Goal: Transaction & Acquisition: Purchase product/service

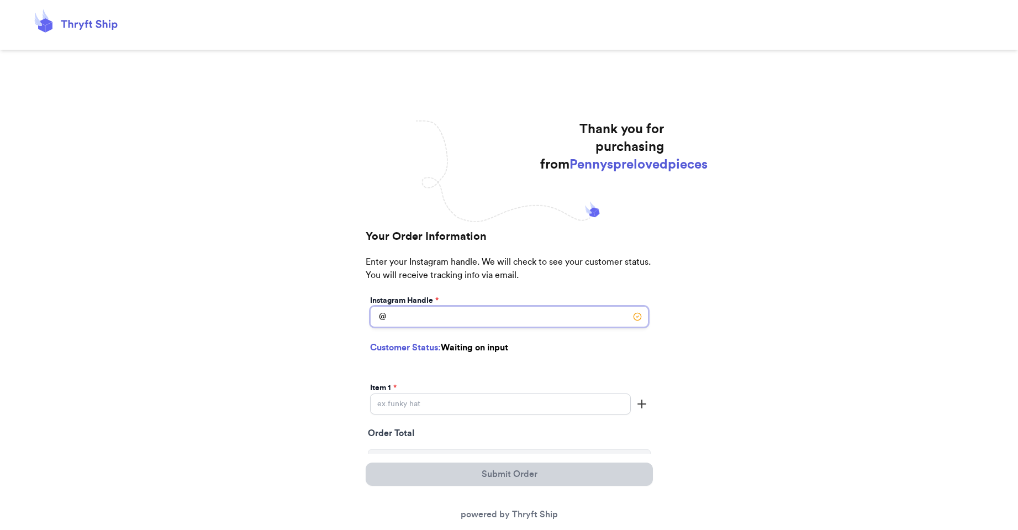
click at [466, 317] on input "Instagram Handle *" at bounding box center [509, 316] width 278 height 21
paste input "_gabyyyson"
type input "_gabyyyson"
click at [430, 411] on div "Item 1 *" at bounding box center [500, 398] width 261 height 32
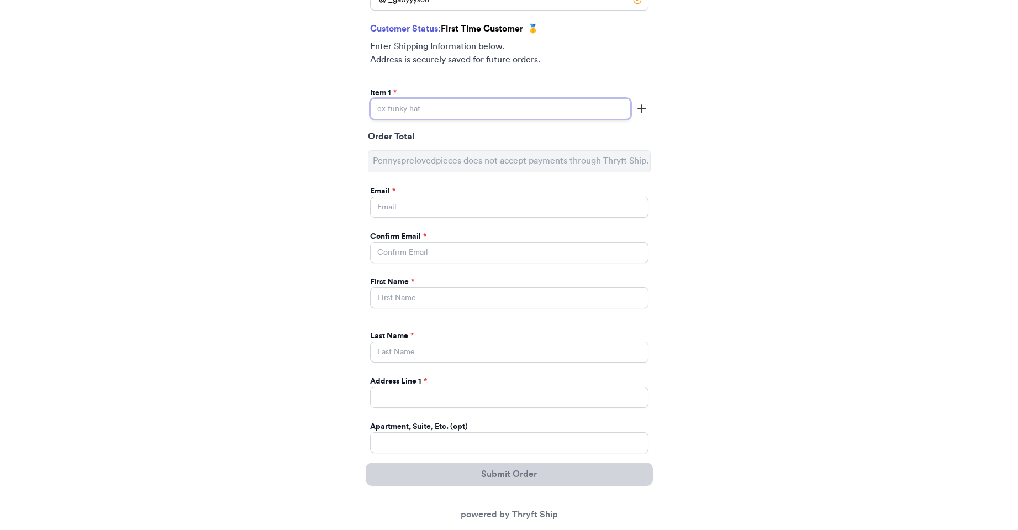
scroll to position [331, 0]
type input "pink lion jcket"
click at [639, 107] on icon "button" at bounding box center [641, 107] width 13 height 13
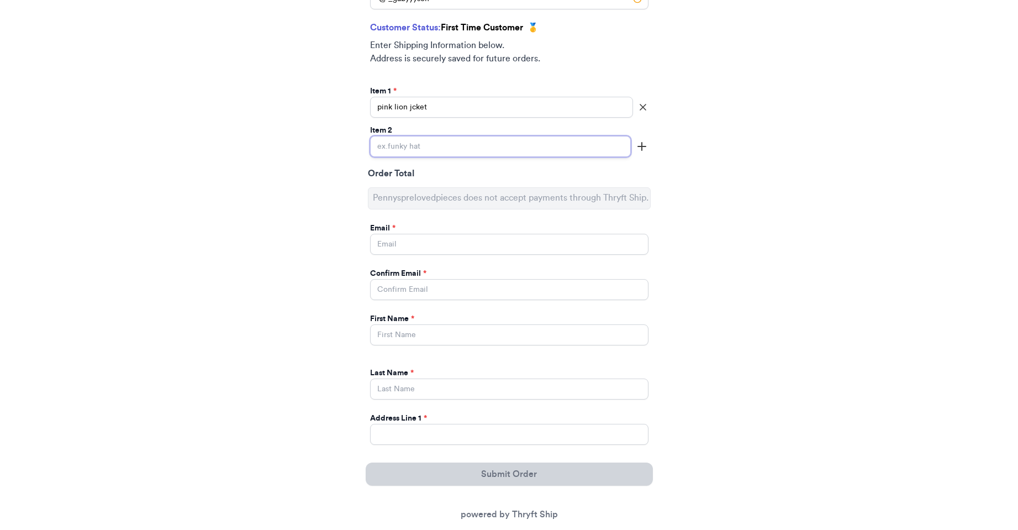
click at [448, 146] on input "Instagram Handle *" at bounding box center [500, 146] width 261 height 21
click at [400, 142] on input "turtle nack and overalls" at bounding box center [500, 146] width 261 height 21
type input "turtle neck and overalls"
click at [639, 147] on icon "button" at bounding box center [641, 146] width 13 height 13
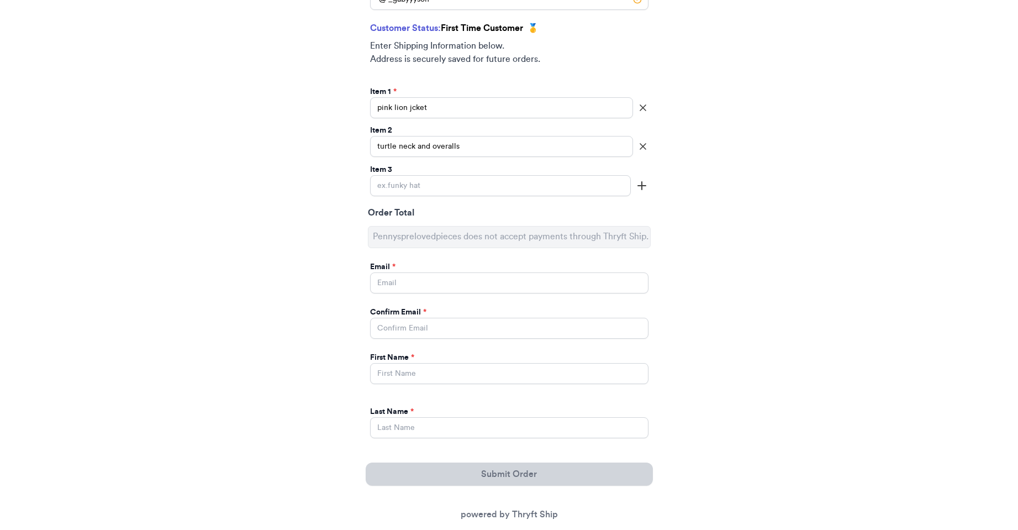
scroll to position [332, 0]
click at [544, 184] on input "Instagram Handle *" at bounding box center [500, 184] width 261 height 21
type input "baby girl [DEMOGRAPHIC_DATA] piece set"
click at [647, 182] on icon "button" at bounding box center [641, 184] width 13 height 13
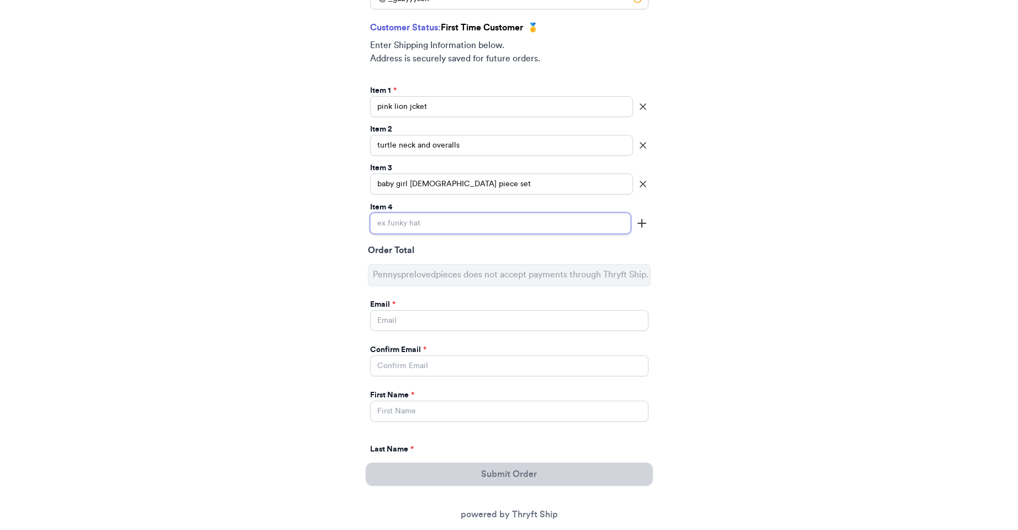
click at [543, 223] on input "Instagram Handle *" at bounding box center [500, 223] width 261 height 21
type input "pooh coat"
click at [519, 317] on input "Instagram Handle *" at bounding box center [509, 320] width 278 height 21
type input "[EMAIL_ADDRESS][DOMAIN_NAME]"
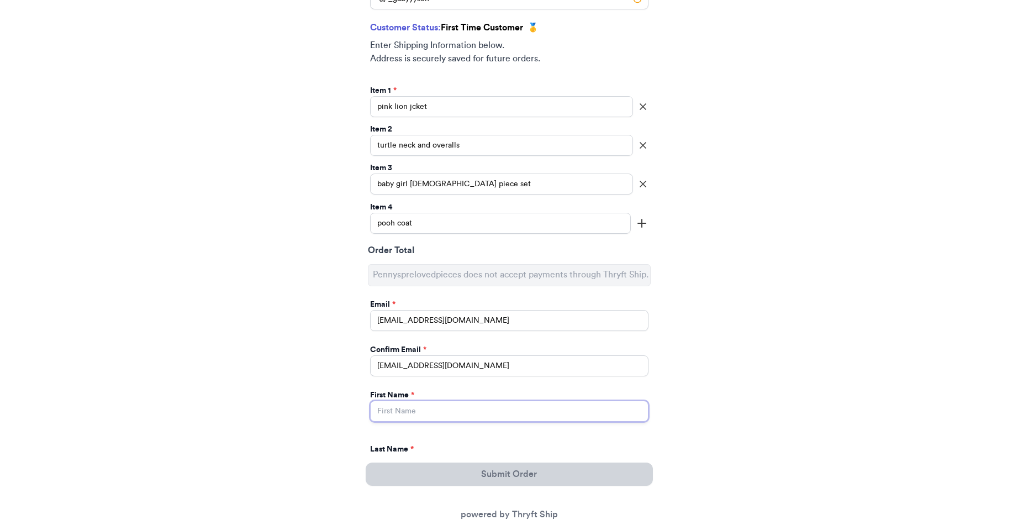
type input "[PERSON_NAME]"
type input "[STREET_ADDRESS]"
select select "NE"
type input "[GEOGRAPHIC_DATA]"
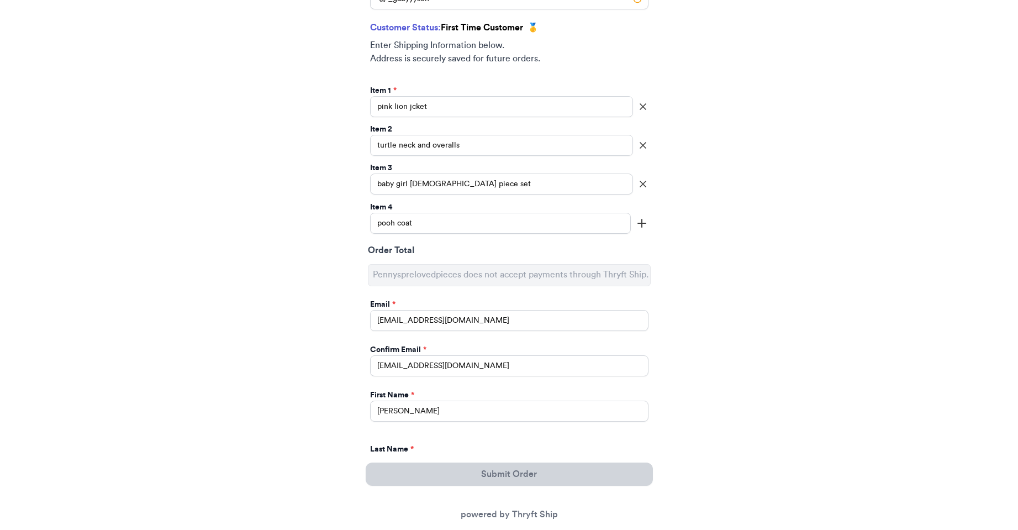
type input "68107"
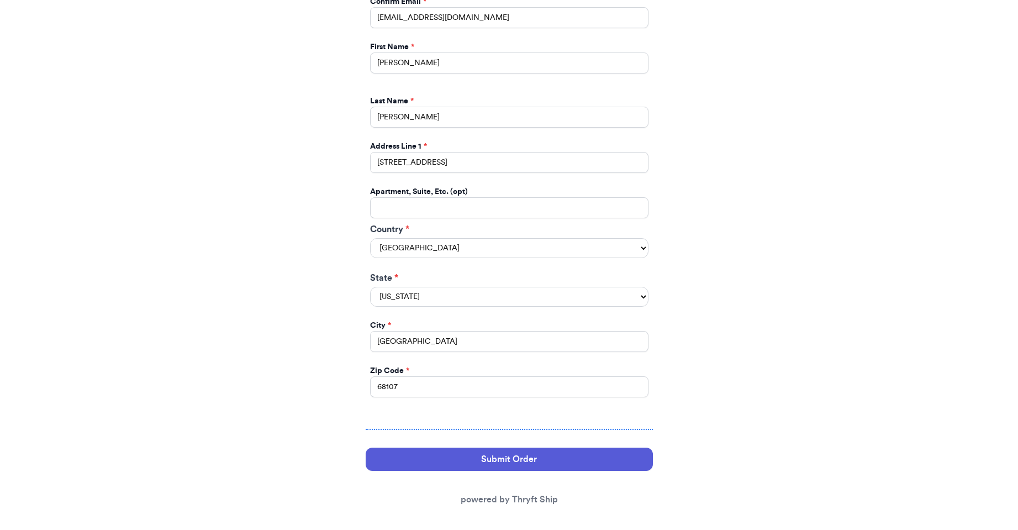
scroll to position [688, 0]
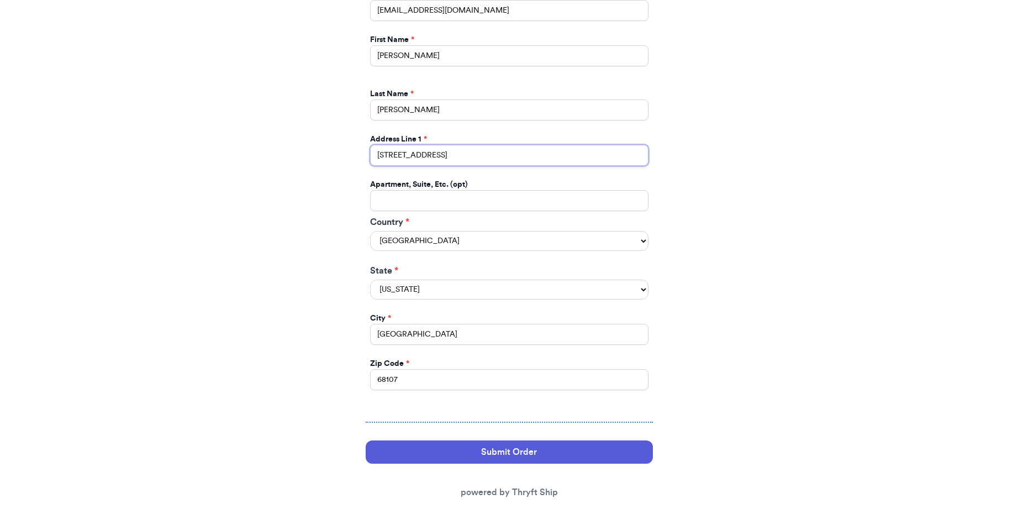
drag, startPoint x: 448, startPoint y: 153, endPoint x: 313, endPoint y: 154, distance: 135.8
type input "[STREET_ADDRESS]"
drag, startPoint x: 421, startPoint y: 375, endPoint x: 308, endPoint y: 375, distance: 112.6
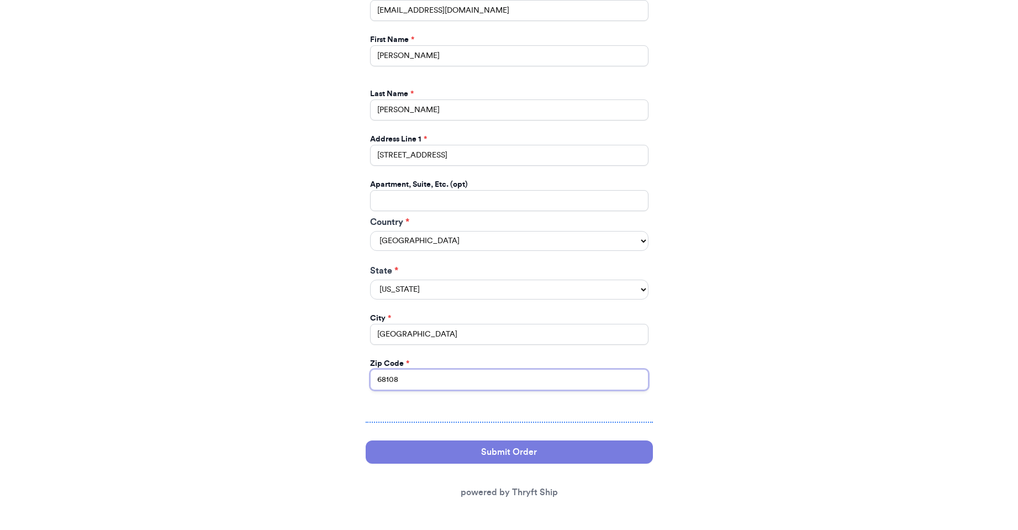
type input "68108"
click at [503, 458] on button "Submit Order" at bounding box center [509, 451] width 287 height 23
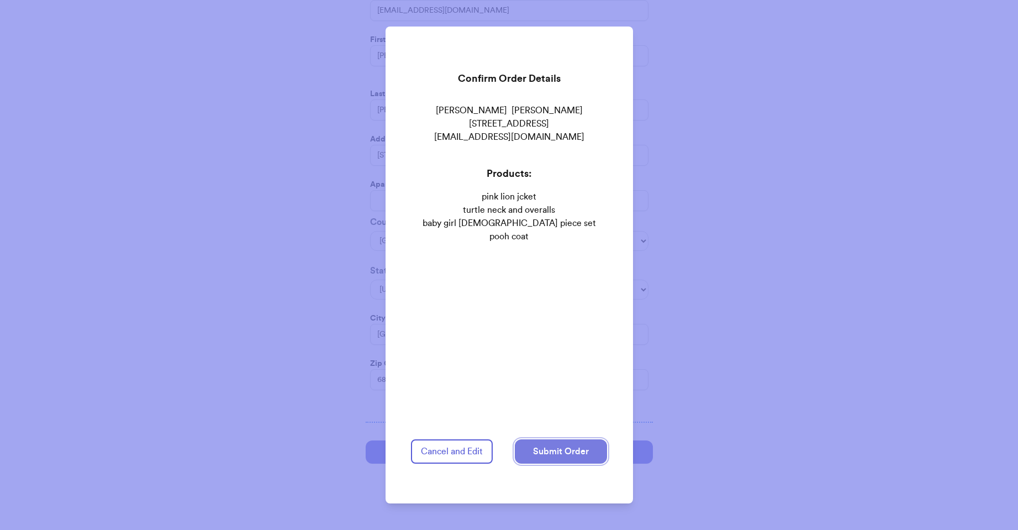
click at [567, 439] on button "Submit Order" at bounding box center [561, 451] width 92 height 24
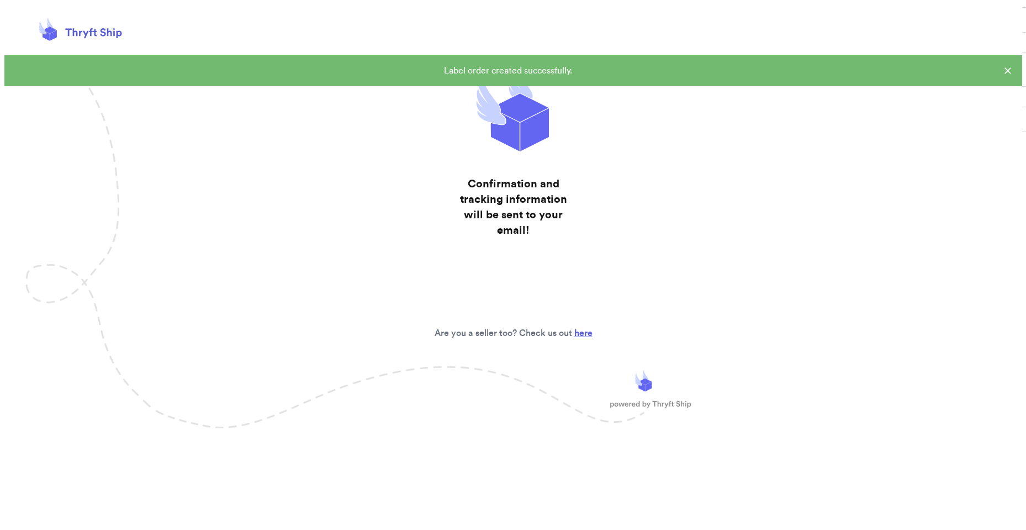
scroll to position [0, 0]
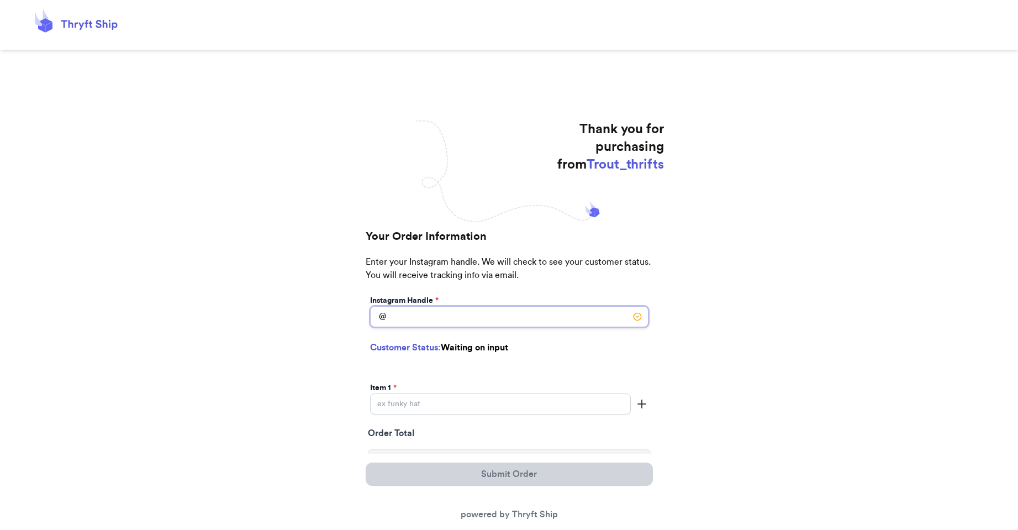
click at [435, 314] on input "Instagram Handle *" at bounding box center [509, 316] width 278 height 21
paste input "_gabyyyson"
type input "_gabyyyson"
click at [438, 409] on input "Instagram Handle *" at bounding box center [500, 403] width 261 height 21
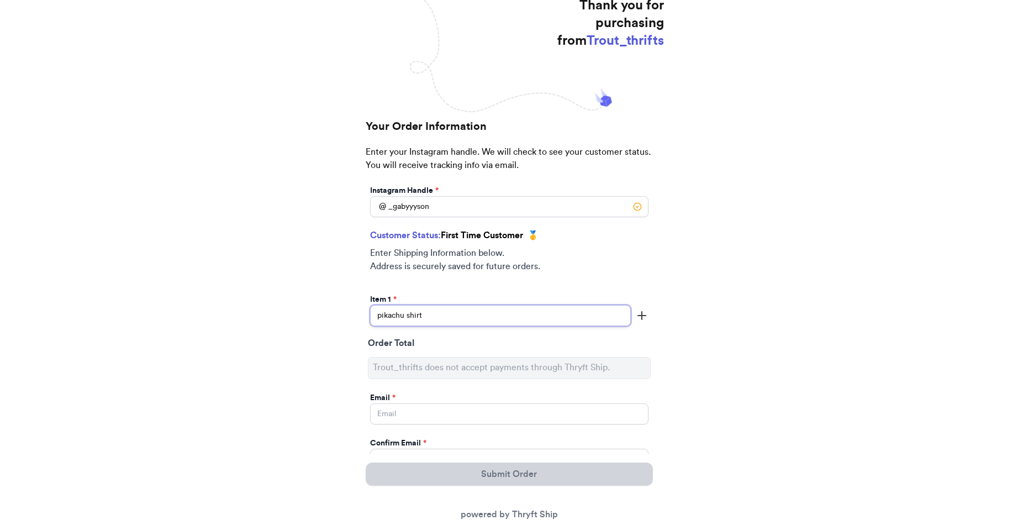
scroll to position [166, 0]
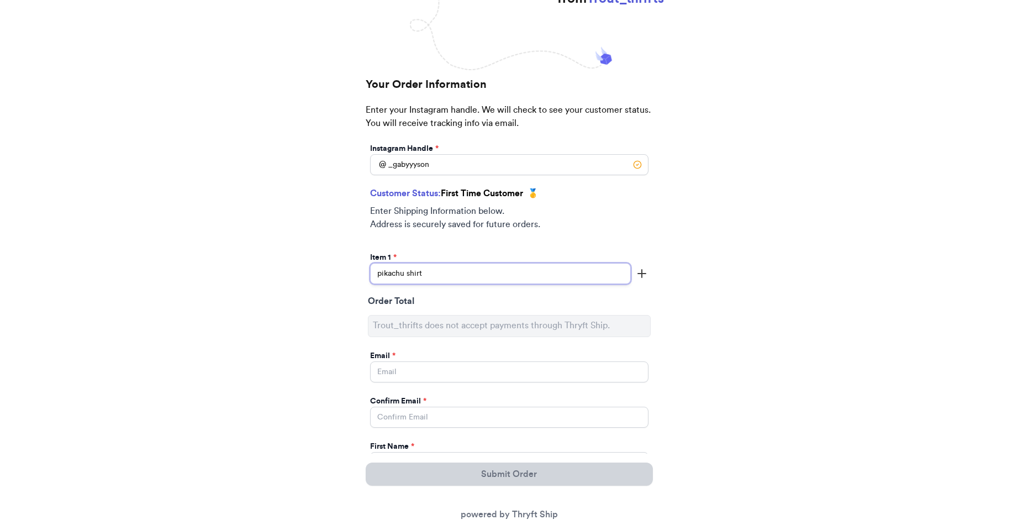
type input "pikachu shirt"
click at [467, 378] on input "Instagram Handle *" at bounding box center [509, 371] width 278 height 21
type input "[EMAIL_ADDRESS][DOMAIN_NAME]"
type input "[PERSON_NAME]"
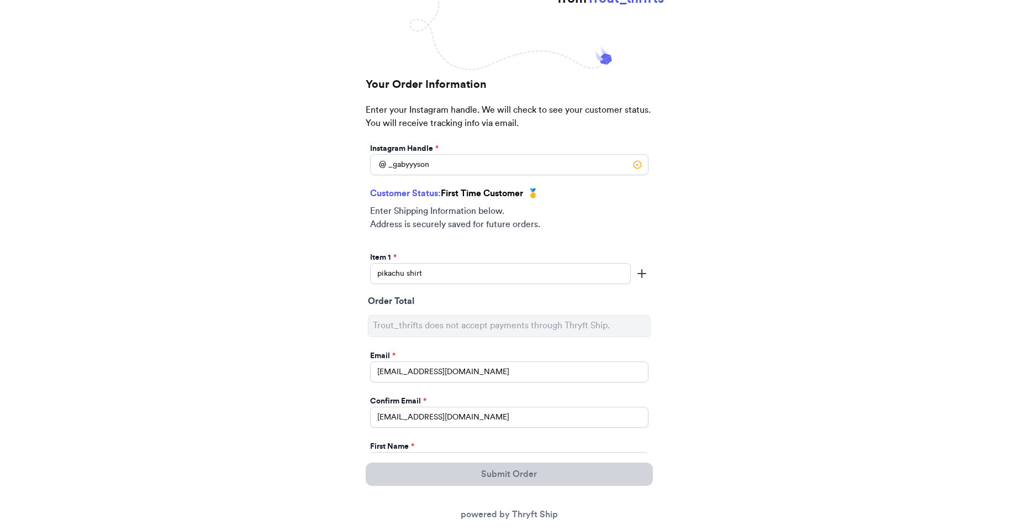
type input "[PERSON_NAME]"
type input "[STREET_ADDRESS]"
select select "NE"
type input "[GEOGRAPHIC_DATA]"
type input "68107"
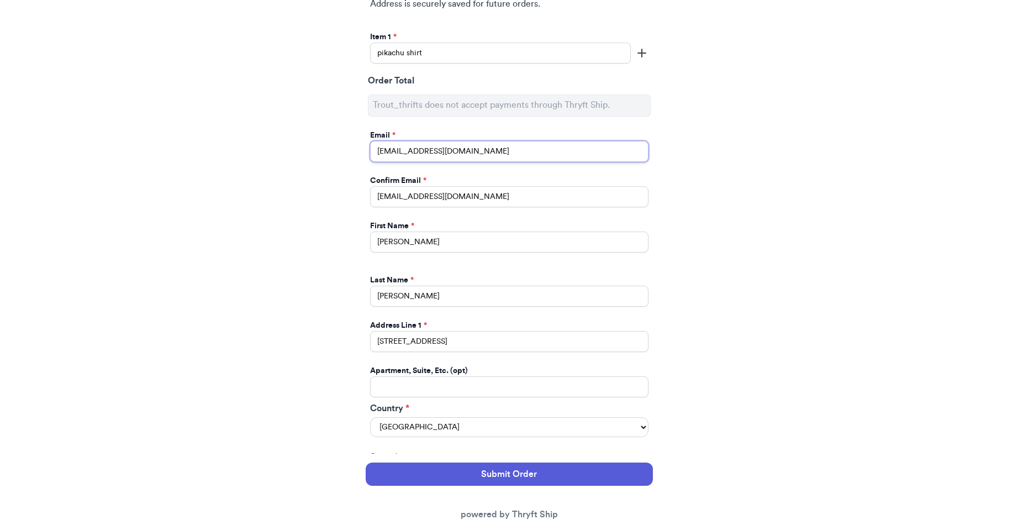
scroll to position [387, 0]
drag, startPoint x: 474, startPoint y: 345, endPoint x: 279, endPoint y: 347, distance: 194.9
click at [279, 347] on div "Thank you for purchasing from Trout_thrifts Your Order Information Enter your I…" at bounding box center [509, 224] width 1018 height 981
click at [413, 336] on input "2796 S 9rh Street" at bounding box center [509, 340] width 278 height 21
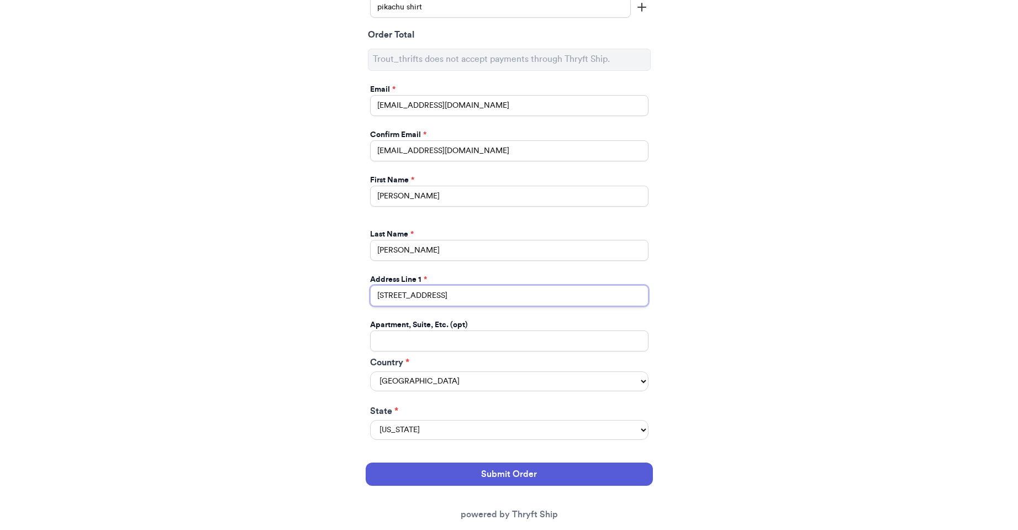
scroll to position [572, 0]
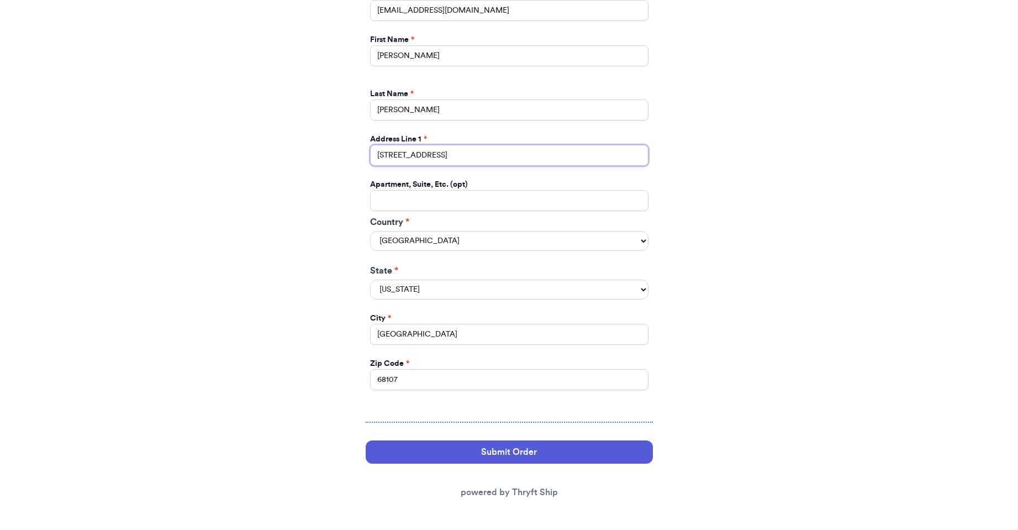
type input "[STREET_ADDRESS]"
drag, startPoint x: 317, startPoint y: 383, endPoint x: 243, endPoint y: 384, distance: 74.0
click at [245, 384] on div "Thank you for purchasing from Trout_thrifts Your Order Information Enter your I…" at bounding box center [509, 38] width 1018 height 981
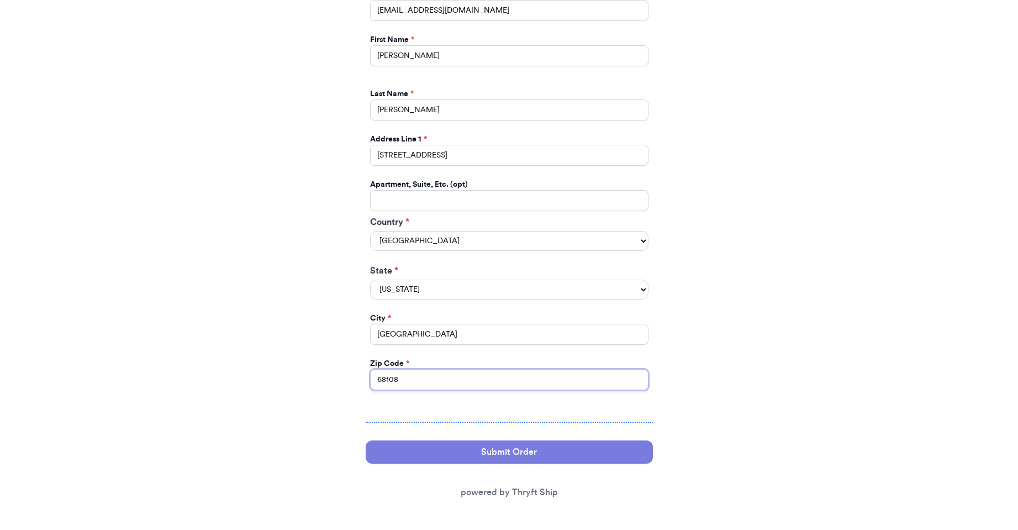
type input "68108"
click at [446, 458] on button "Submit Order" at bounding box center [509, 451] width 287 height 23
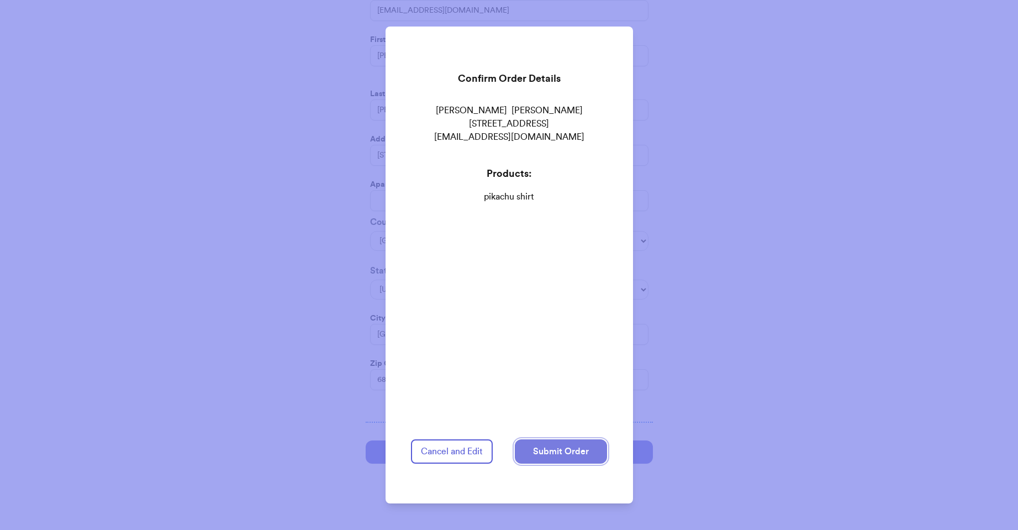
click at [579, 440] on button "Submit Order" at bounding box center [561, 451] width 92 height 24
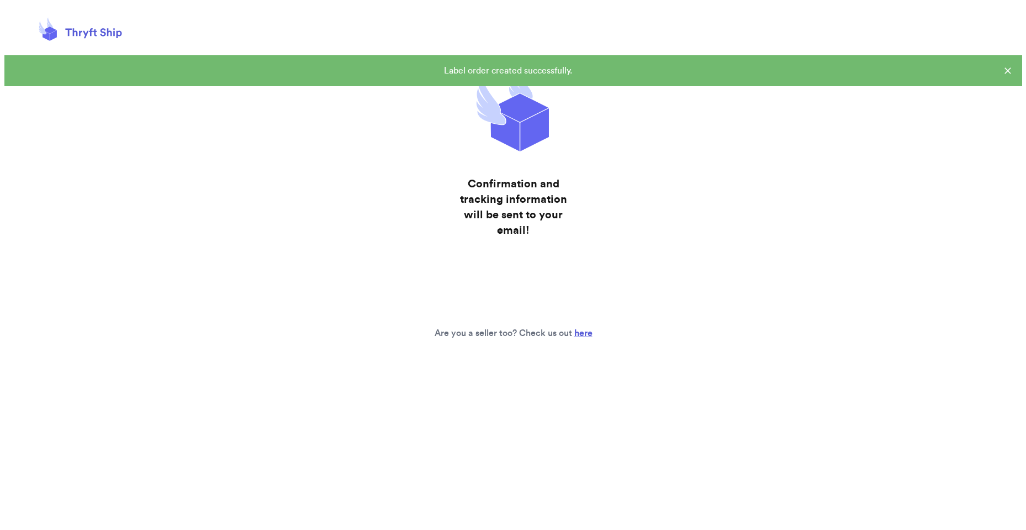
scroll to position [0, 0]
